Goal: Transaction & Acquisition: Obtain resource

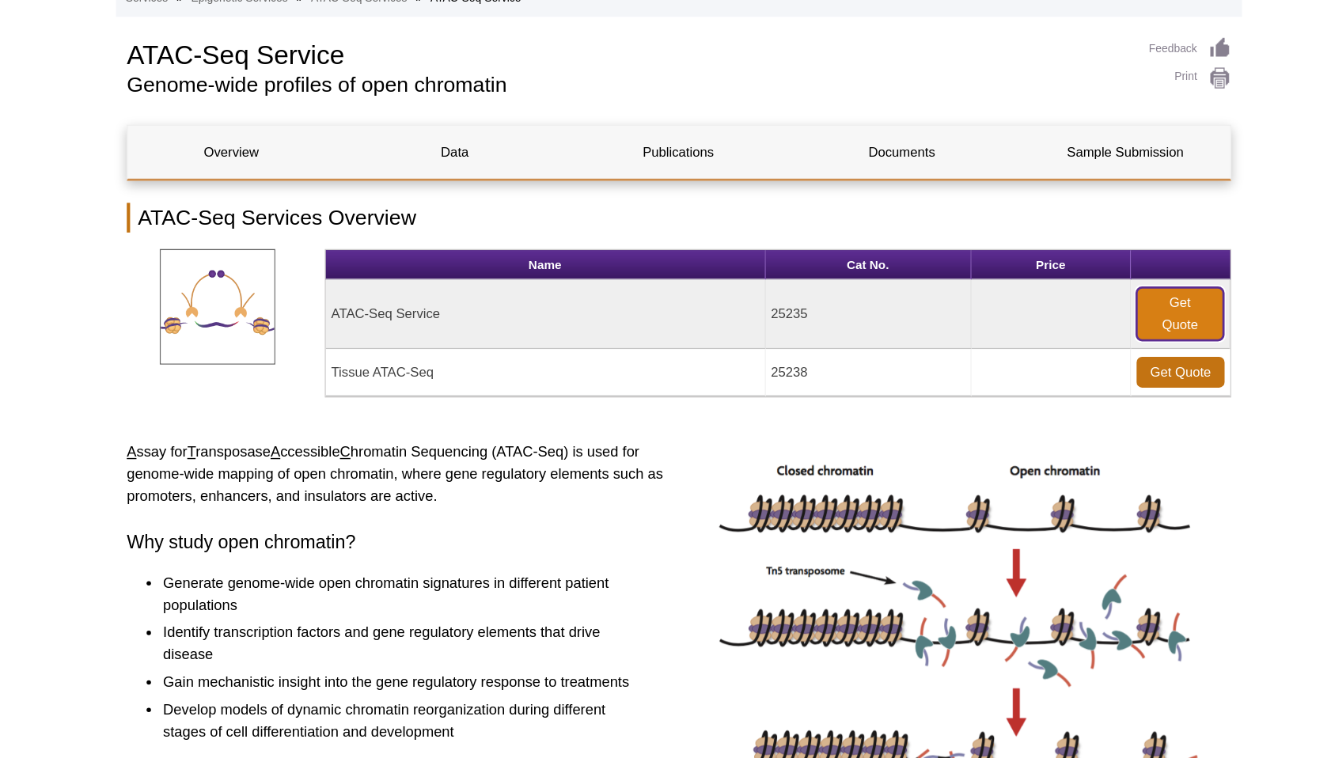
click at [1029, 329] on link "Get Quote" at bounding box center [1025, 322] width 62 height 38
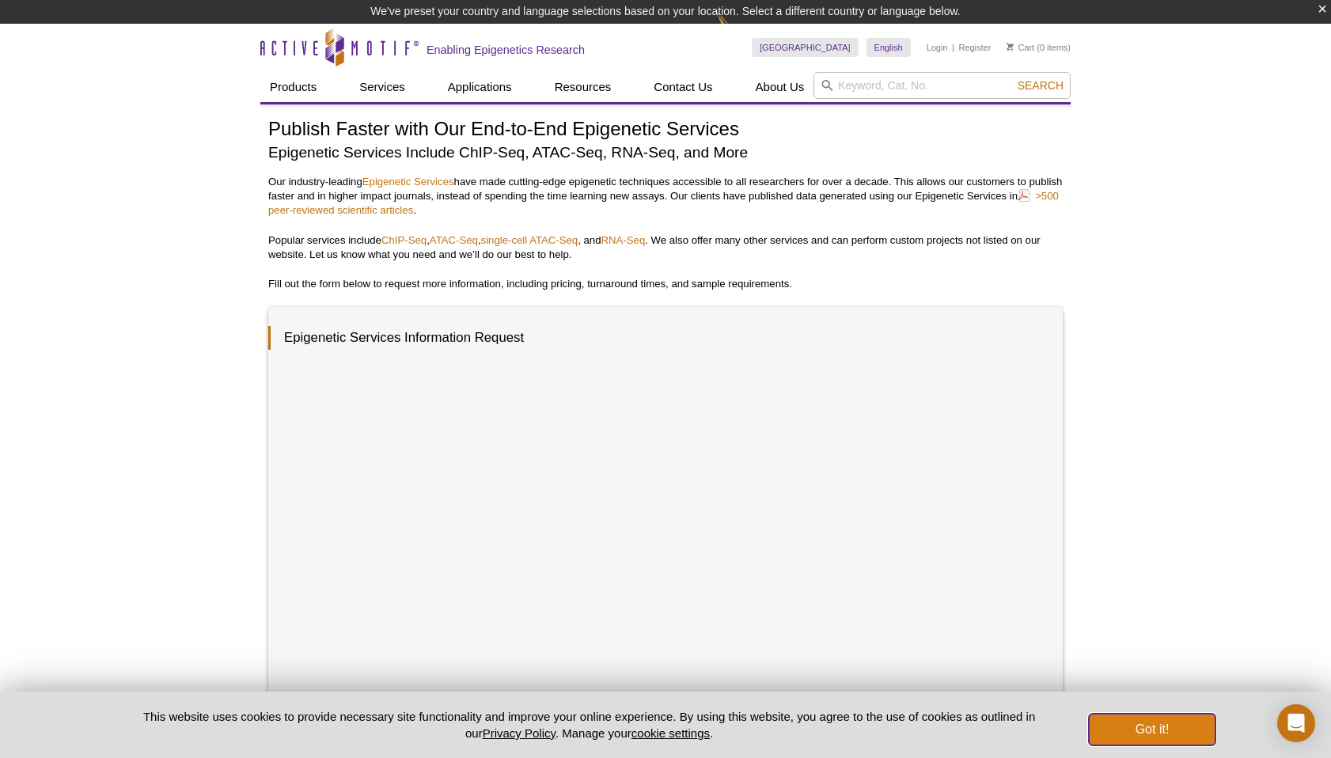
click at [1146, 736] on button "Got it!" at bounding box center [1151, 730] width 127 height 32
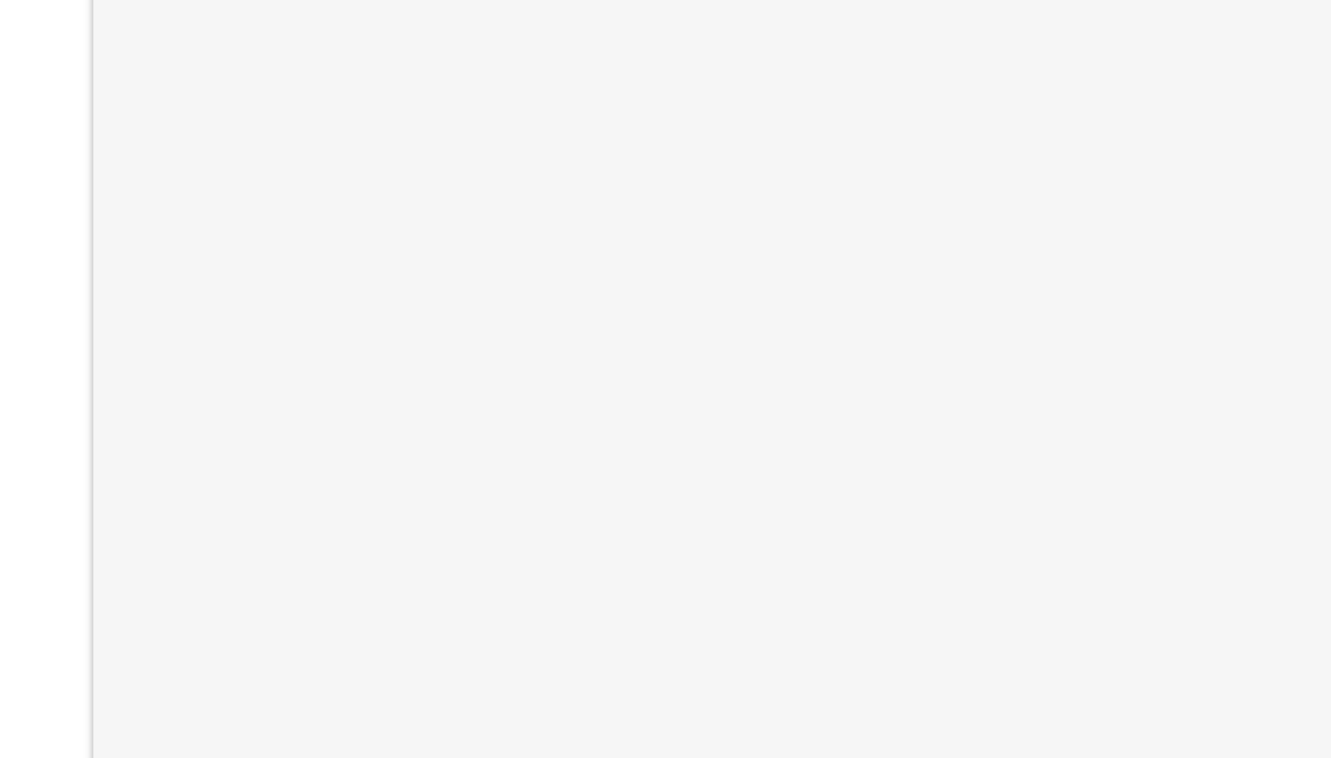
scroll to position [224, 0]
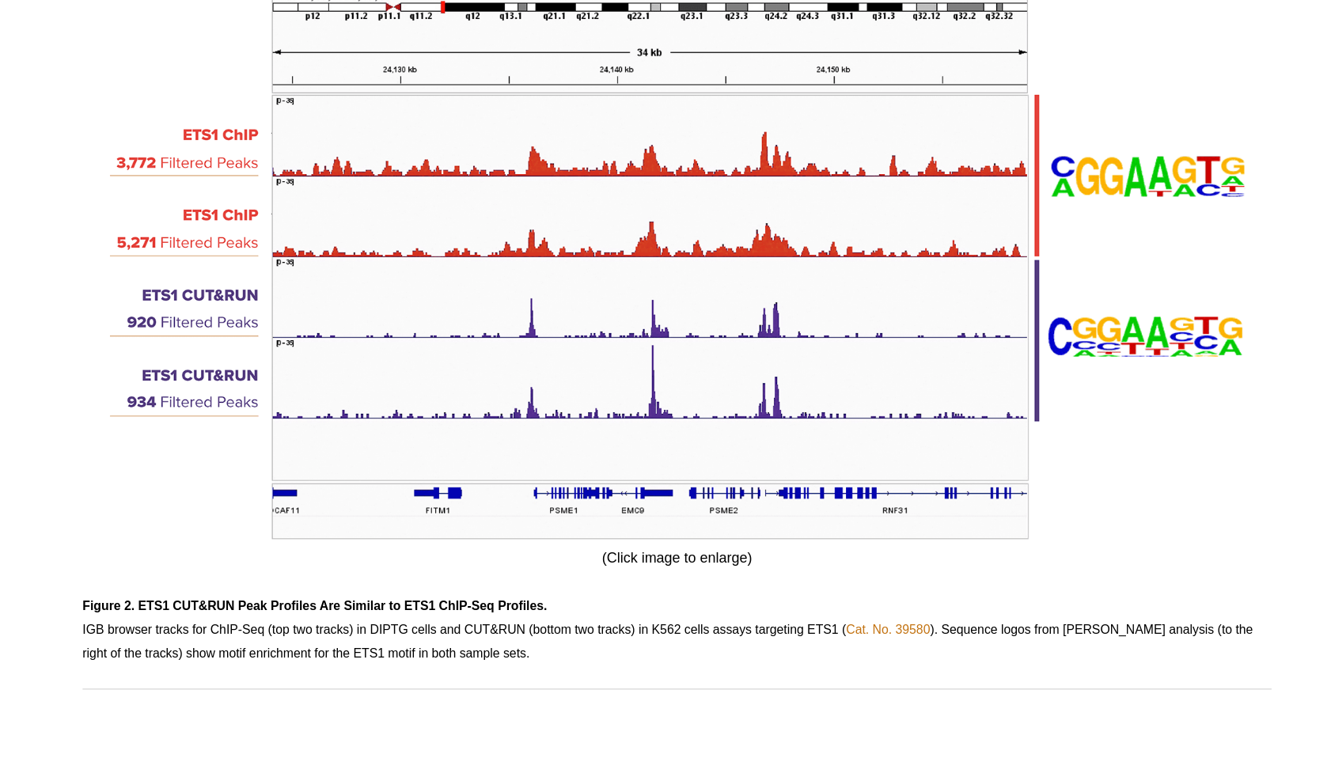
scroll to position [2410, 0]
